Goal: Task Accomplishment & Management: Use online tool/utility

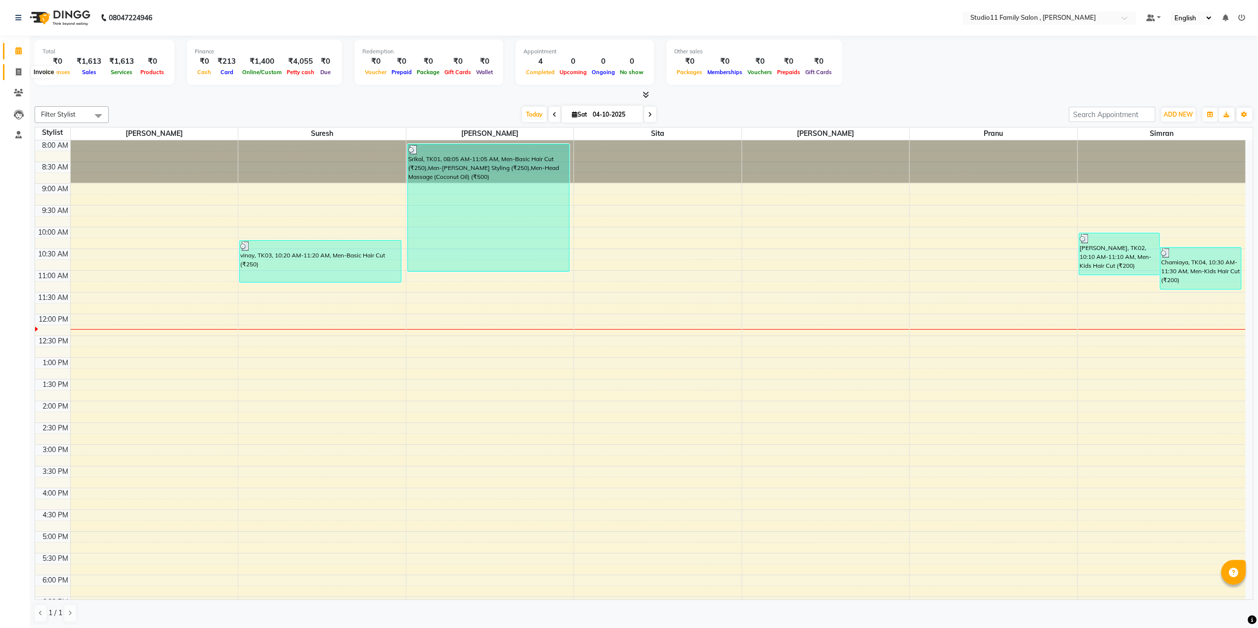
click at [20, 71] on icon at bounding box center [18, 71] width 5 height 7
select select "7303"
select select "service"
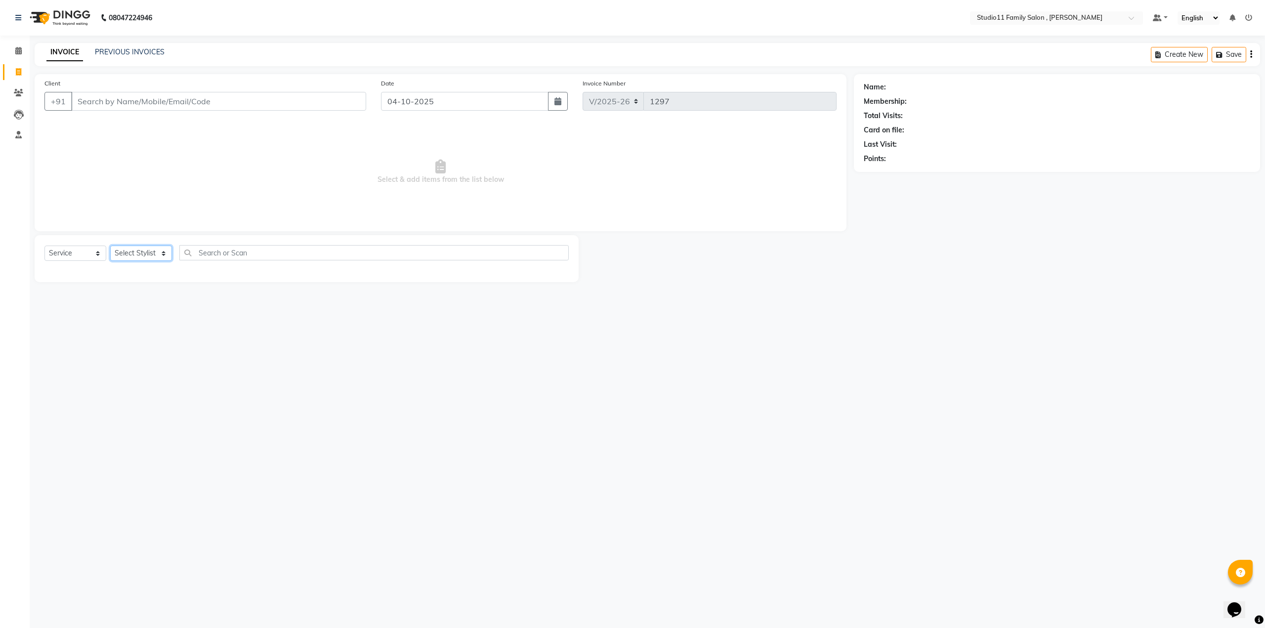
click at [122, 257] on select "Select Stylist Pranu [PERSON_NAME] [PERSON_NAME] [PERSON_NAME] [PERSON_NAME]" at bounding box center [141, 253] width 62 height 15
select select "62940"
click at [110, 246] on select "Select Stylist Pranu [PERSON_NAME] [PERSON_NAME] [PERSON_NAME] [PERSON_NAME]" at bounding box center [141, 253] width 62 height 15
click at [554, 302] on label at bounding box center [557, 302] width 7 height 7
click at [554, 302] on input "checkbox" at bounding box center [557, 303] width 6 height 6
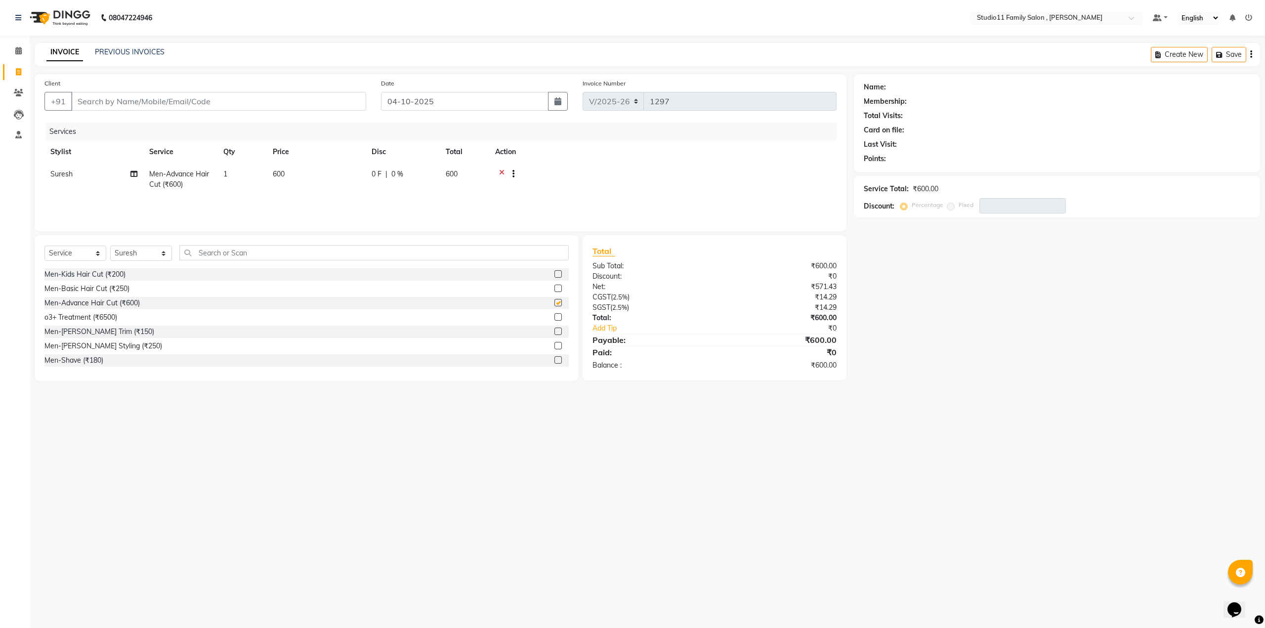
checkbox input "false"
click at [554, 336] on div at bounding box center [557, 333] width 6 height 10
click at [554, 335] on label at bounding box center [557, 331] width 7 height 7
click at [554, 335] on input "checkbox" at bounding box center [557, 332] width 6 height 6
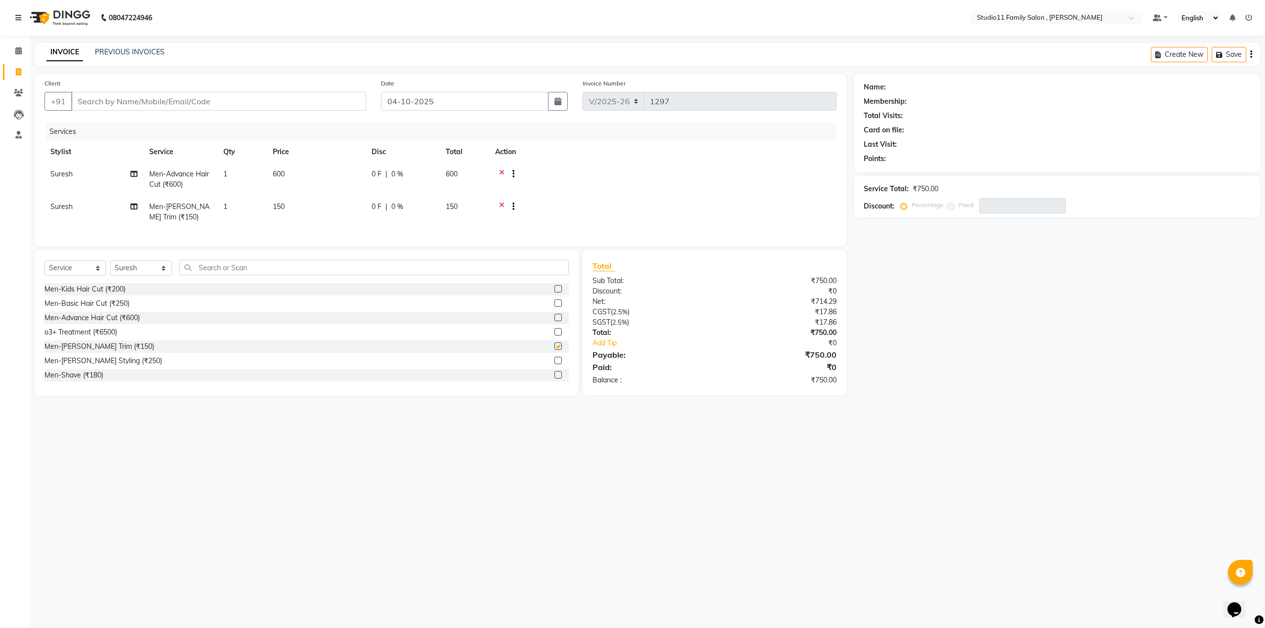
checkbox input "false"
click at [111, 108] on input "Client" at bounding box center [218, 101] width 295 height 19
click at [118, 104] on input "Client" at bounding box center [218, 101] width 295 height 19
type input "9"
type input "0"
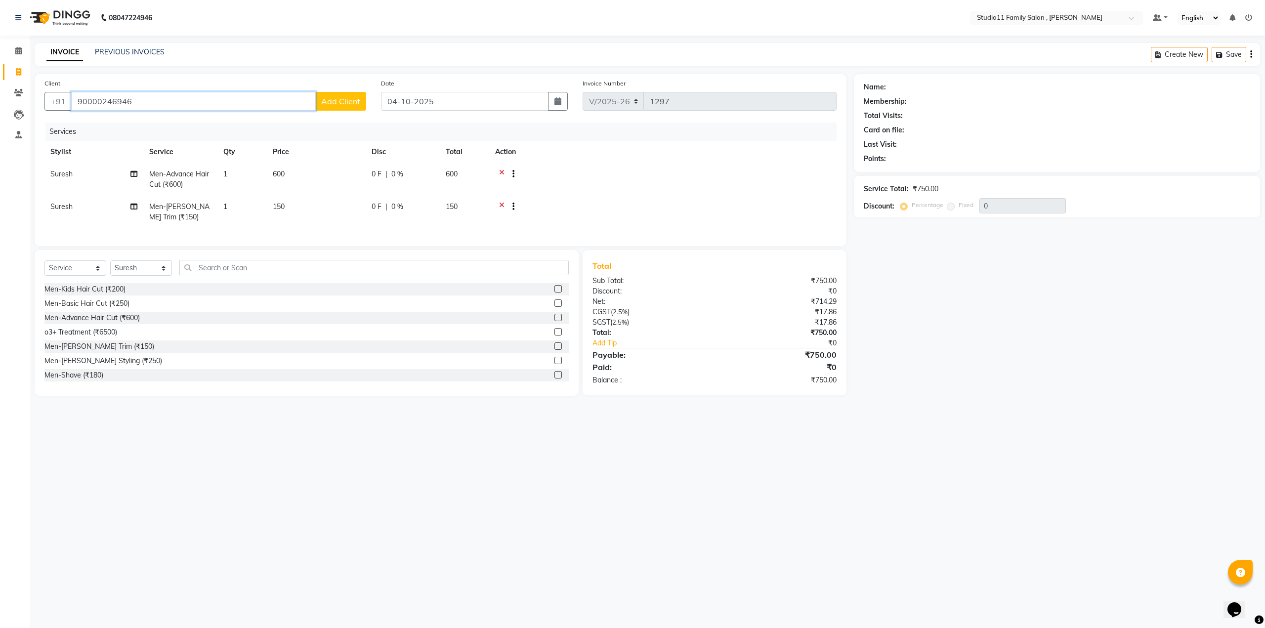
click at [97, 103] on input "90000246946" at bounding box center [193, 101] width 245 height 19
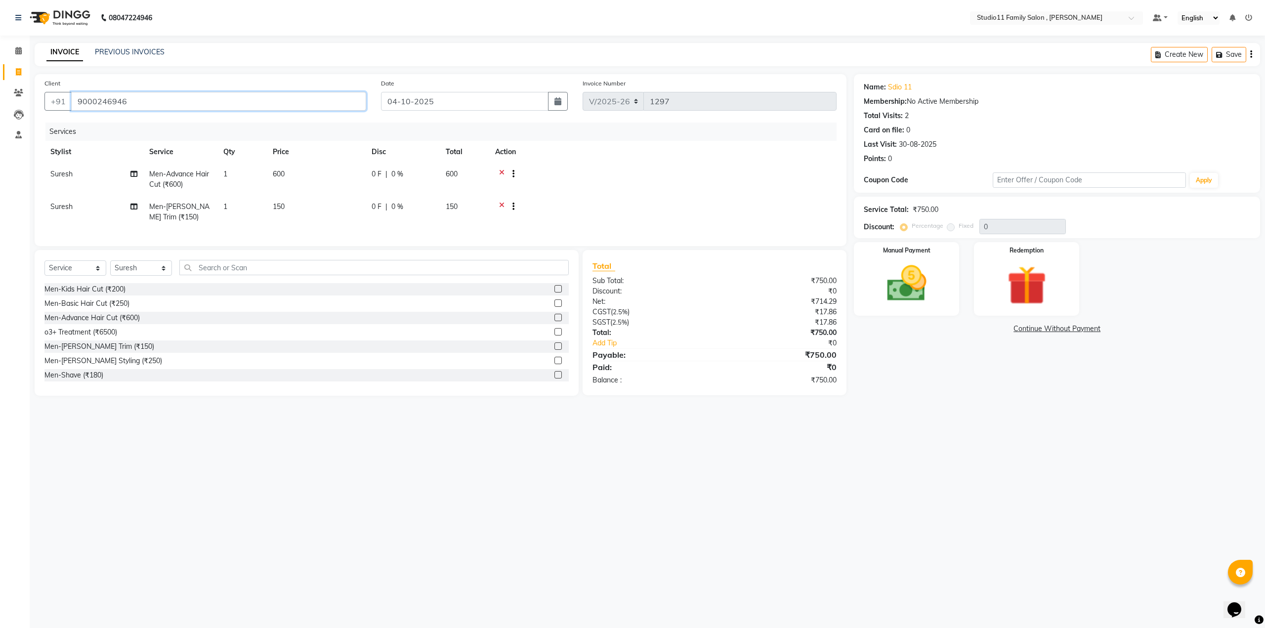
click at [136, 104] on input "9000246946" at bounding box center [218, 101] width 295 height 19
click at [106, 112] on div "Client [PHONE_NUMBER]" at bounding box center [205, 98] width 337 height 41
click at [130, 103] on input "9000246946" at bounding box center [218, 101] width 295 height 19
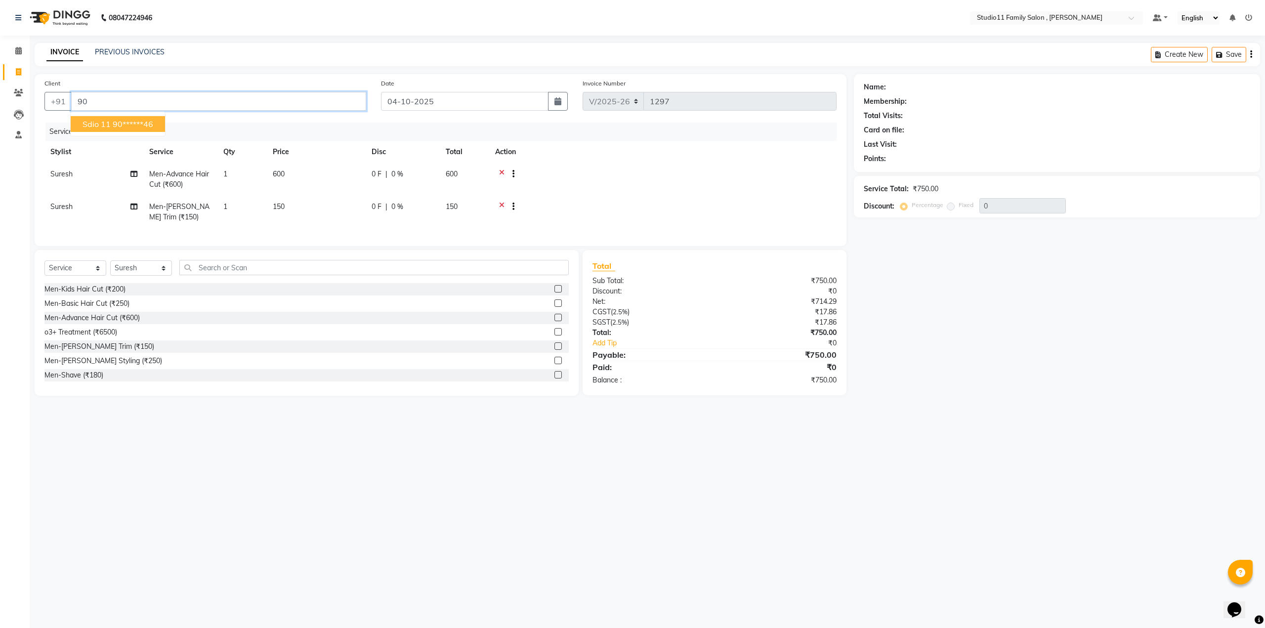
type input "9"
click at [146, 126] on ngb-highlight "94******99" at bounding box center [132, 124] width 41 height 10
type input "94******99"
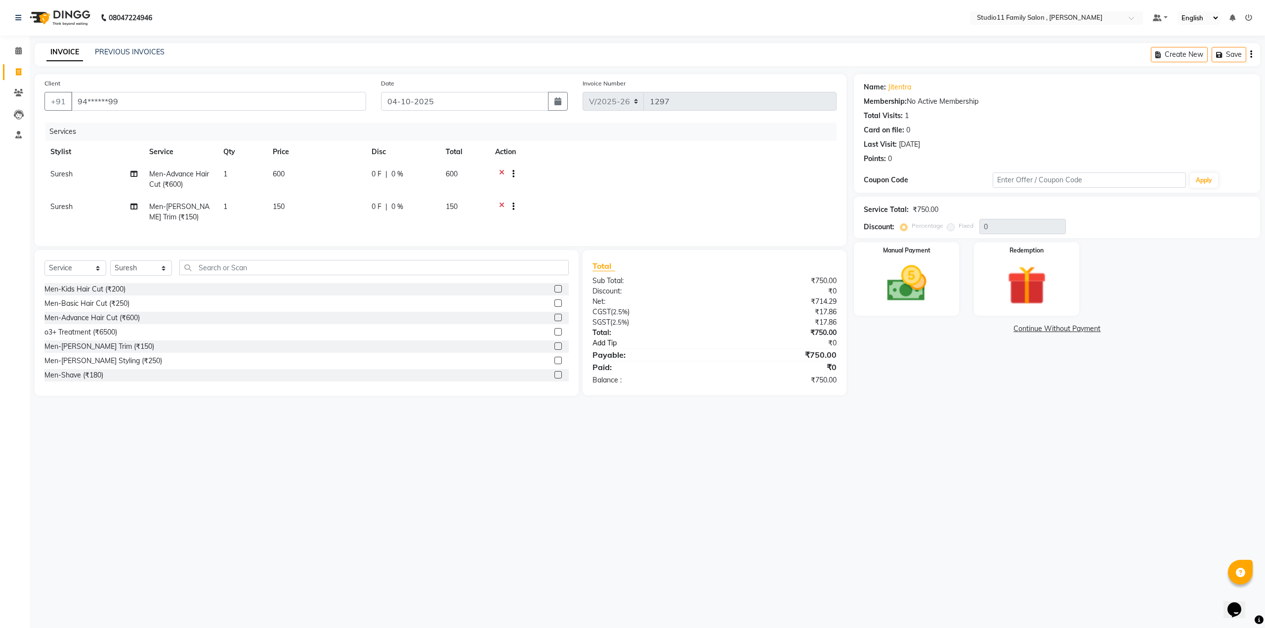
click at [713, 348] on link "Add Tip" at bounding box center [660, 343] width 151 height 10
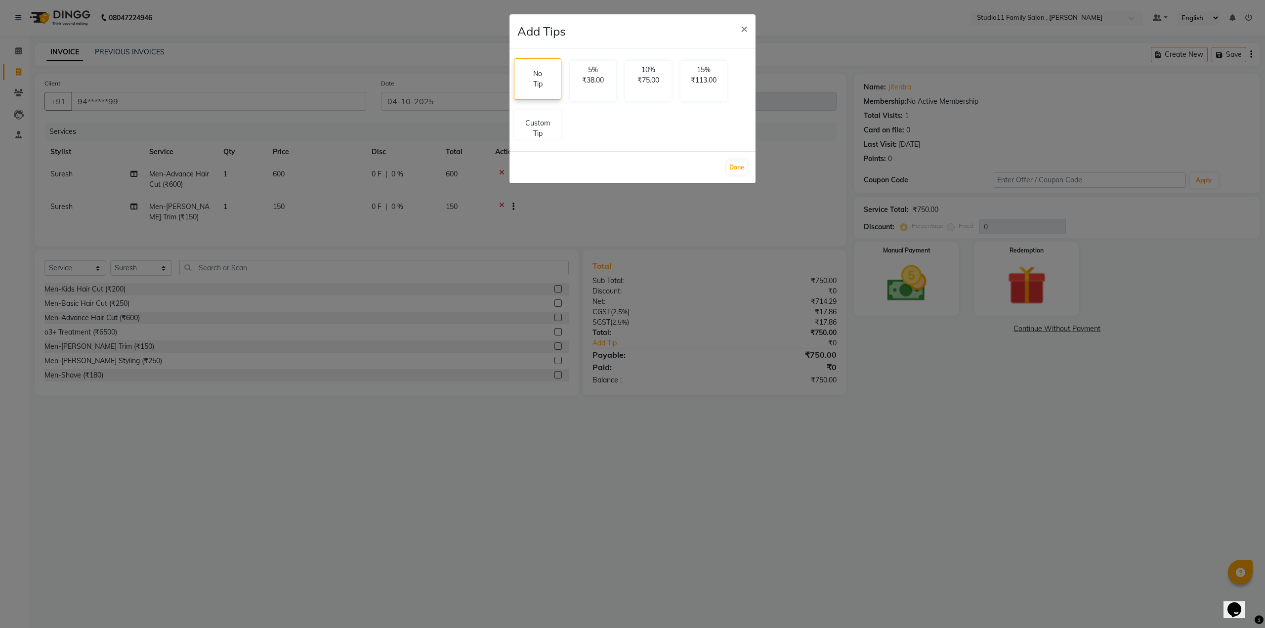
click at [555, 78] on div "No Tip" at bounding box center [537, 79] width 47 height 42
click at [529, 126] on p "Custom Tip" at bounding box center [537, 126] width 35 height 21
select select "62940"
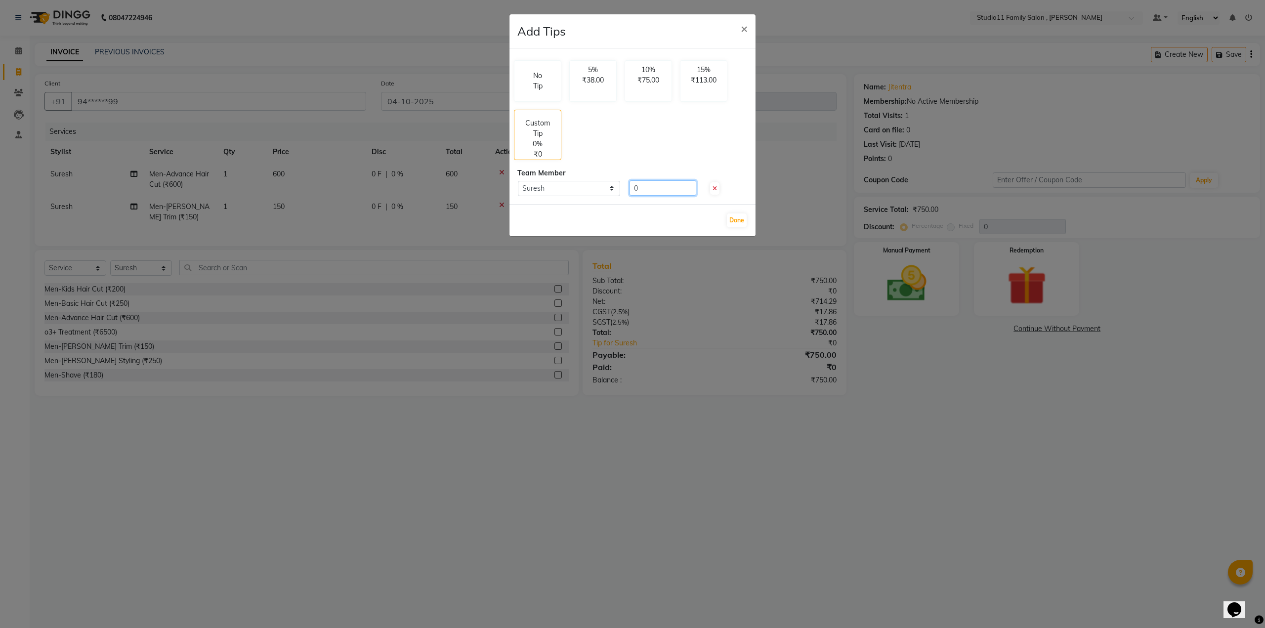
click at [646, 192] on input "0" at bounding box center [663, 187] width 67 height 15
type input "150"
click at [739, 217] on button "Done" at bounding box center [737, 220] width 20 height 14
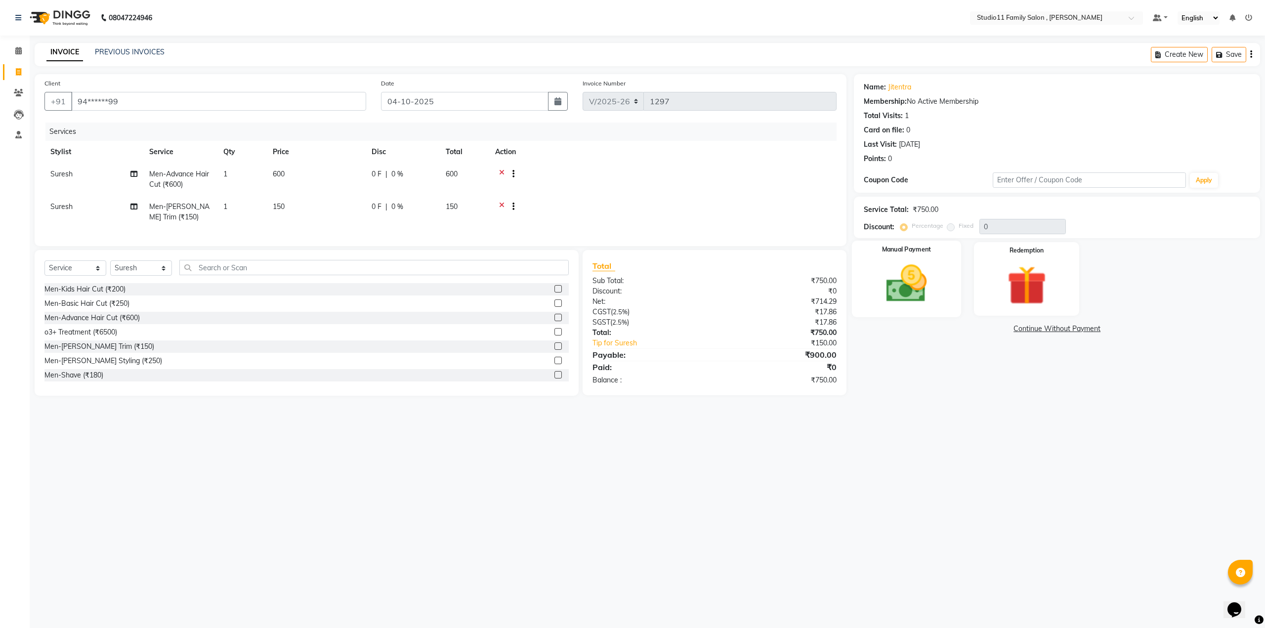
click at [911, 289] on img at bounding box center [906, 283] width 67 height 47
click at [1009, 331] on span "Comp" at bounding box center [1005, 329] width 21 height 11
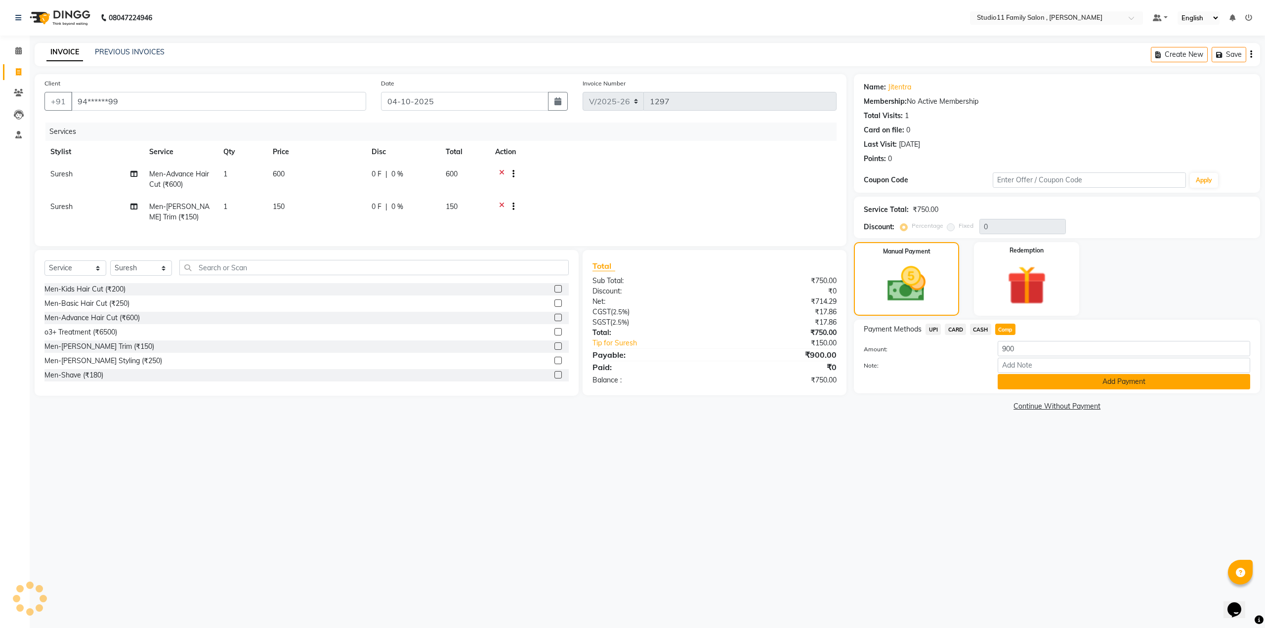
click at [1093, 388] on button "Add Payment" at bounding box center [1124, 381] width 252 height 15
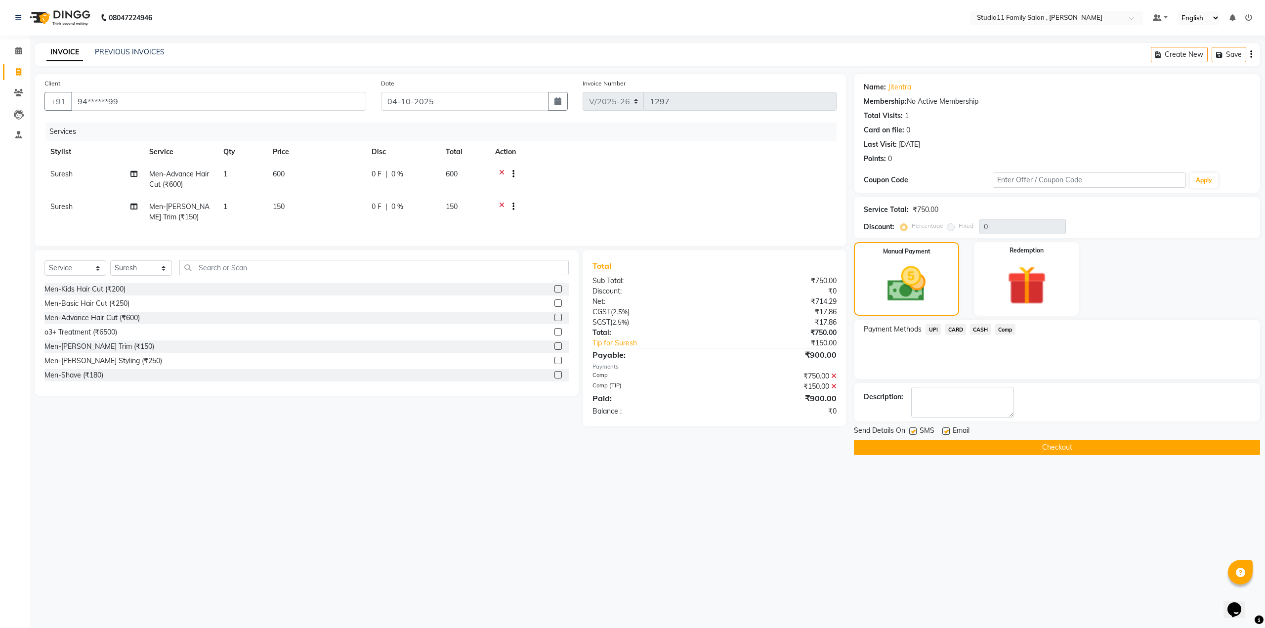
click at [1080, 450] on button "Checkout" at bounding box center [1057, 447] width 406 height 15
